Goal: Task Accomplishment & Management: Manage account settings

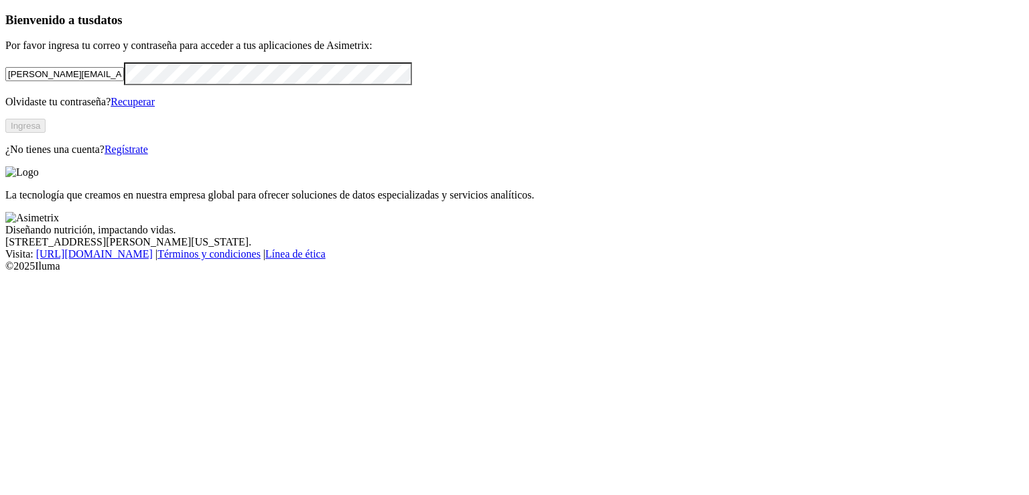
drag, startPoint x: 131, startPoint y: 156, endPoint x: 34, endPoint y: 153, distance: 97.2
click at [34, 153] on div "Bienvenido a tus datos Por favor ingresa tu correo y contraseña para acceder a …" at bounding box center [514, 84] width 1019 height 143
type input "[PERSON_NAME][EMAIL_ADDRESS][PERSON_NAME][DOMAIN_NAME]"
click at [46, 133] on button "Ingresa" at bounding box center [25, 126] width 40 height 14
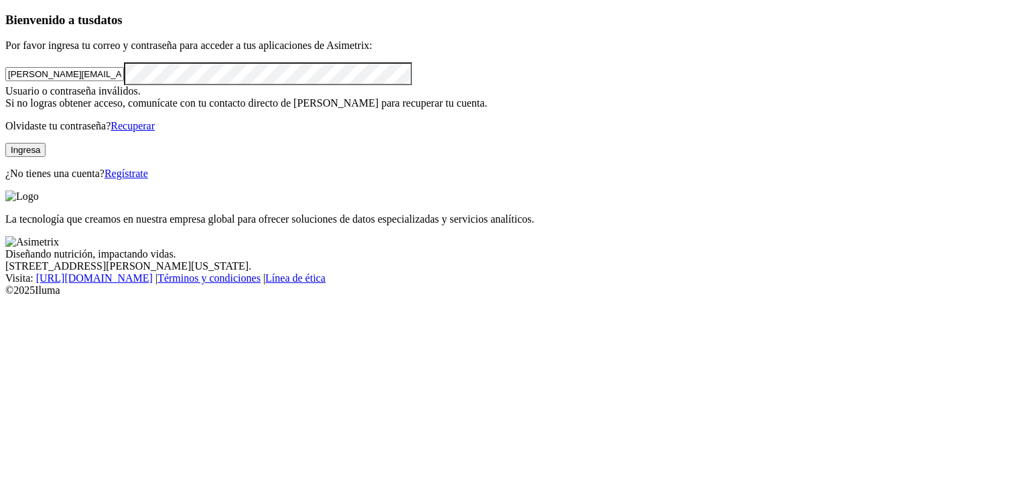
click at [46, 157] on button "Ingresa" at bounding box center [25, 150] width 40 height 14
click at [68, 81] on input "[PERSON_NAME][EMAIL_ADDRESS][PERSON_NAME][DOMAIN_NAME]" at bounding box center [64, 74] width 119 height 14
click at [124, 81] on input "[PERSON_NAME][EMAIL_ADDRESS][PERSON_NAME][DOMAIN_NAME]" at bounding box center [64, 74] width 119 height 14
click at [46, 157] on button "Ingresa" at bounding box center [25, 150] width 40 height 14
click at [155, 131] on link "Recuperar" at bounding box center [133, 125] width 44 height 11
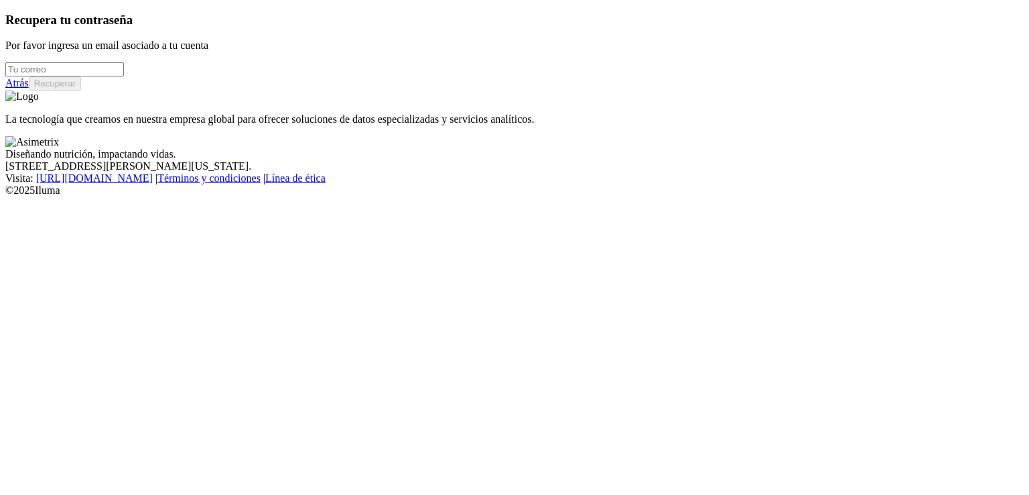
click at [155, 76] on div at bounding box center [514, 69] width 1019 height 14
click at [124, 76] on input "email" at bounding box center [64, 69] width 119 height 14
type input "[PERSON_NAME][EMAIL_ADDRESS][PERSON_NAME][DOMAIN_NAME]"
click at [81, 90] on button "Recuperar" at bounding box center [55, 83] width 52 height 14
